Goal: Transaction & Acquisition: Obtain resource

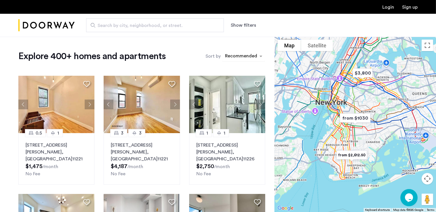
click at [234, 57] on div "sort-apartment" at bounding box center [241, 57] width 34 height 8
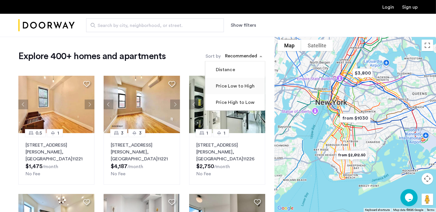
click at [239, 88] on label "Price Low to High" at bounding box center [235, 86] width 40 height 7
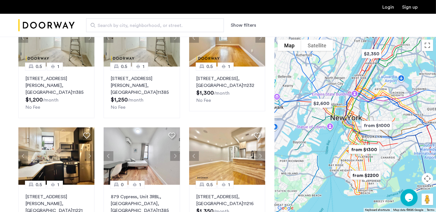
scroll to position [273, 0]
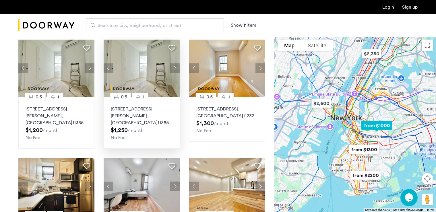
click at [140, 61] on img at bounding box center [142, 68] width 76 height 57
